Goal: Communication & Community: Share content

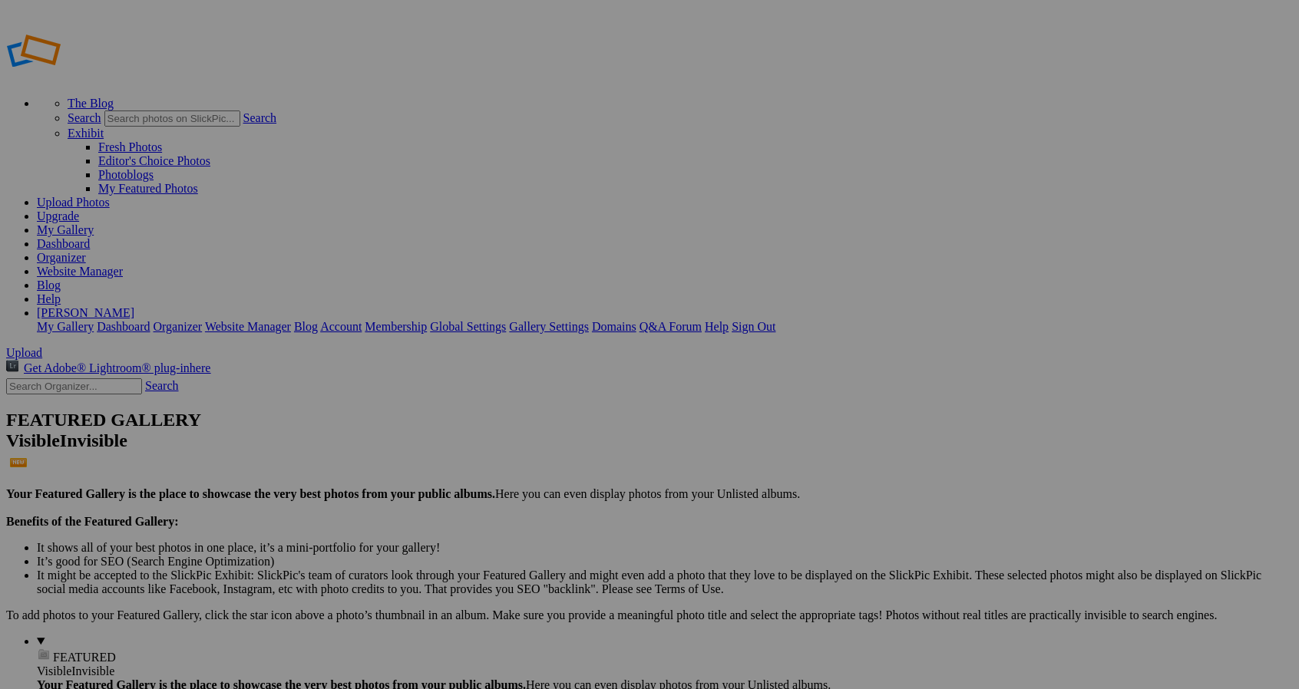
click at [42, 346] on span "Upload" at bounding box center [24, 352] width 36 height 13
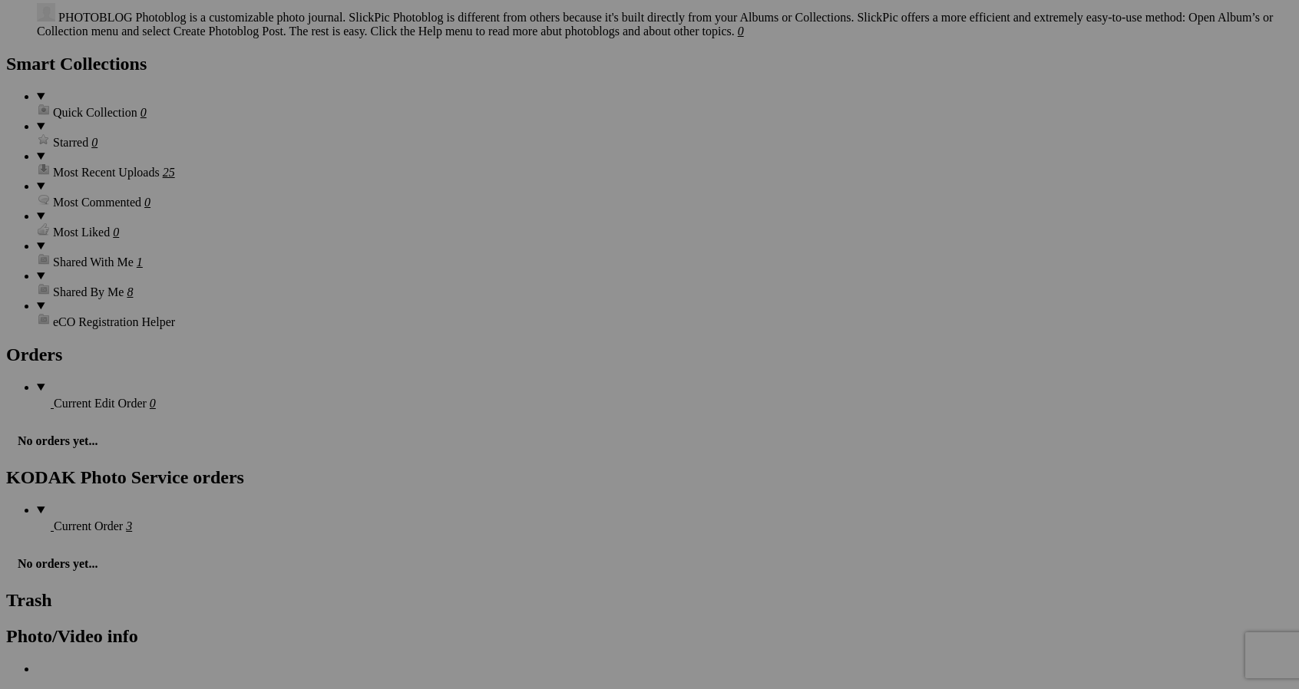
scroll to position [1883, 0]
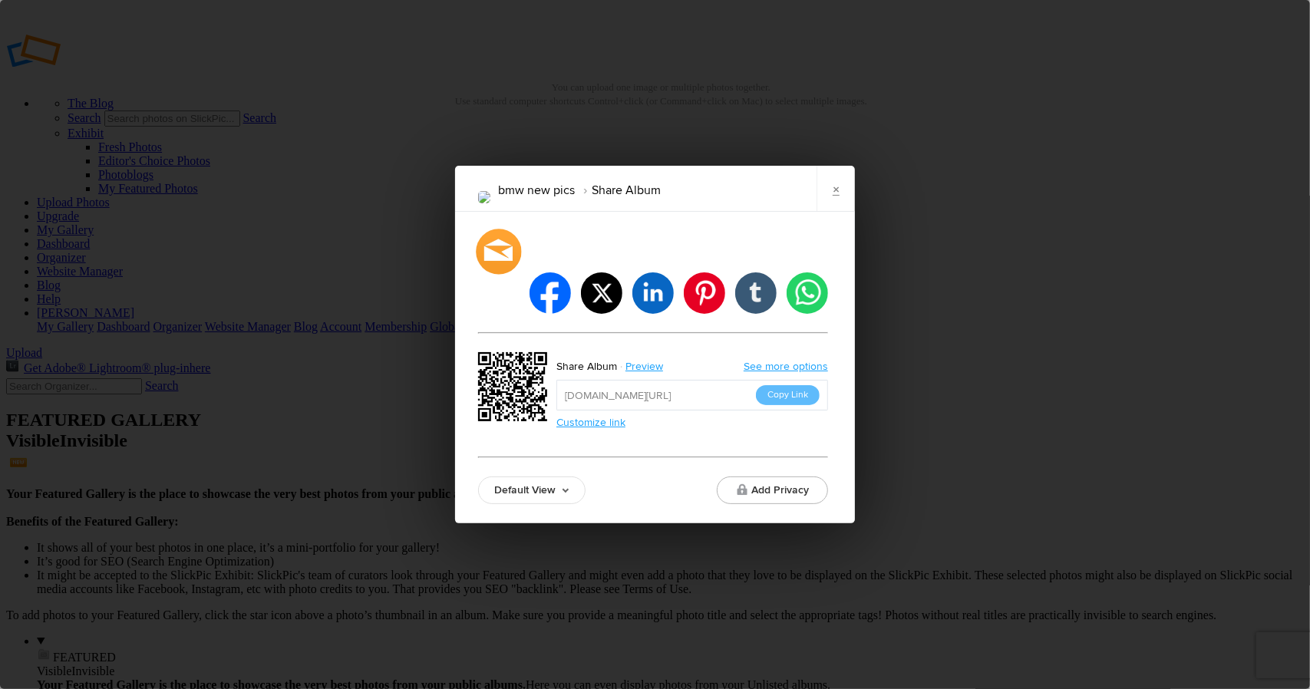
click at [502, 274] on div at bounding box center [498, 251] width 45 height 45
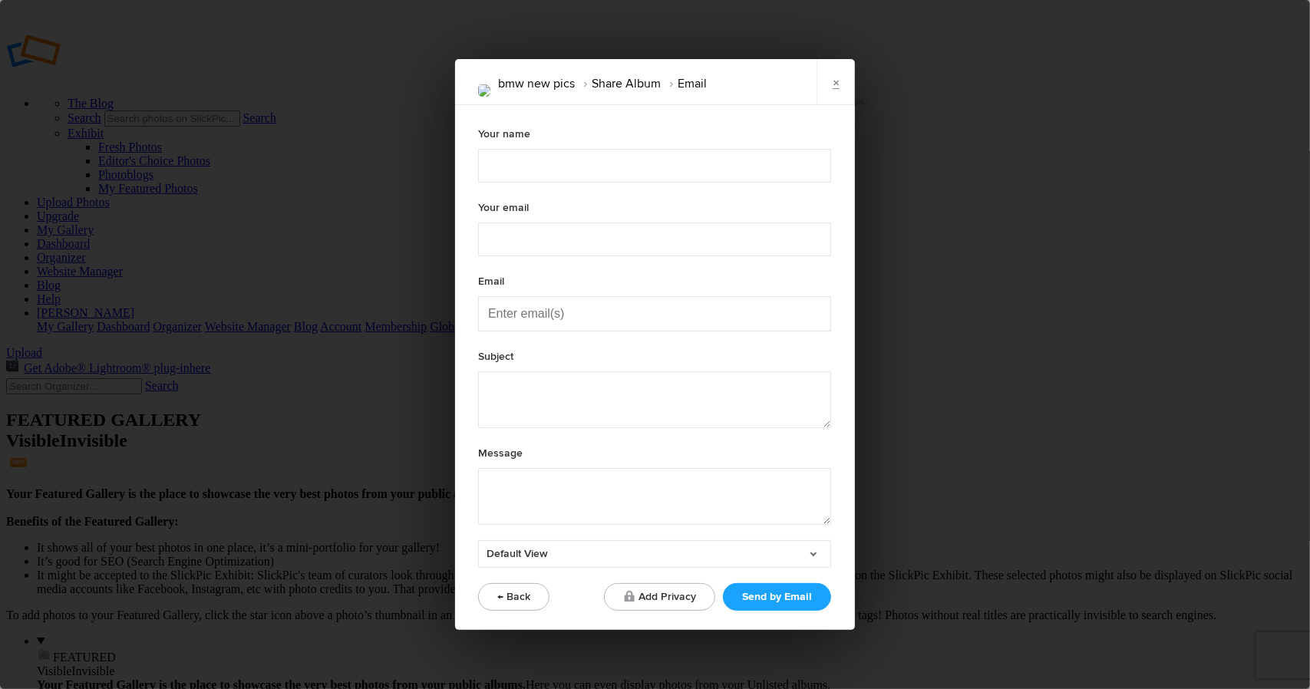
type textarea "Check out "bmw new pics" album!"
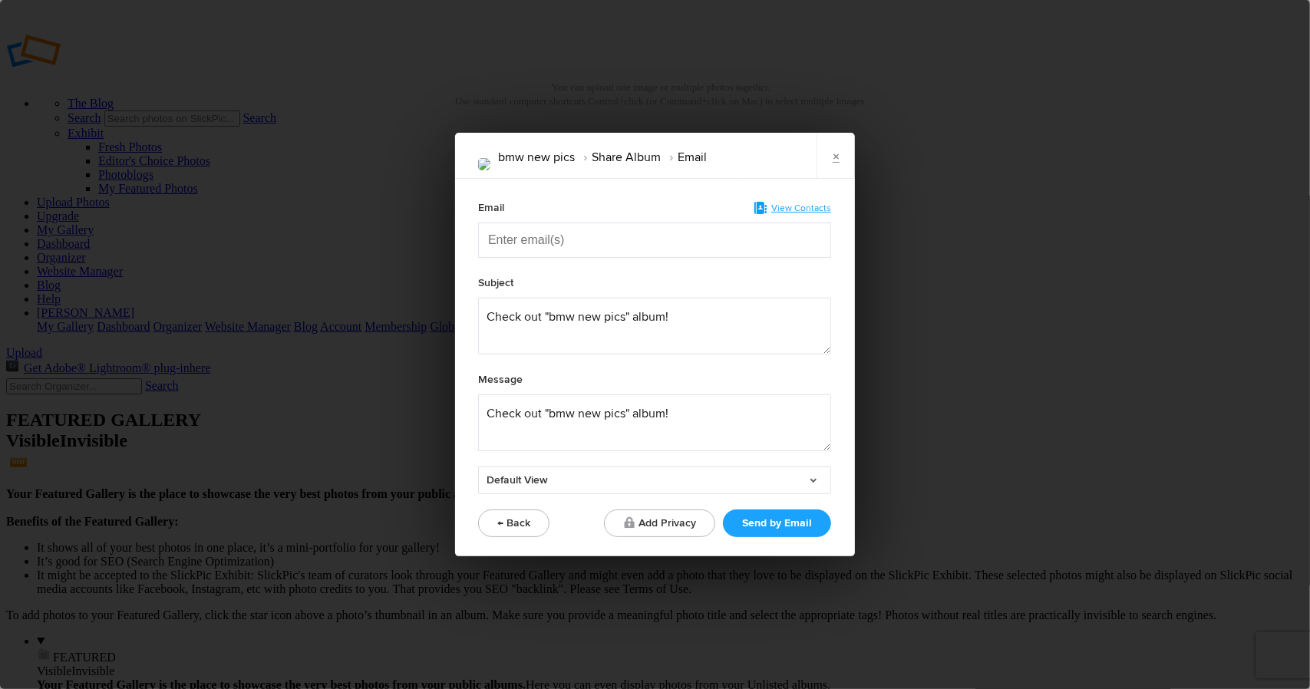
click at [499, 240] on input "Enter email(s)" at bounding box center [565, 240] width 154 height 34
click at [513, 237] on input "je" at bounding box center [565, 240] width 154 height 34
type input "[PERSON_NAME]"
click at [835, 153] on link "×" at bounding box center [836, 156] width 38 height 46
